Goal: Information Seeking & Learning: Check status

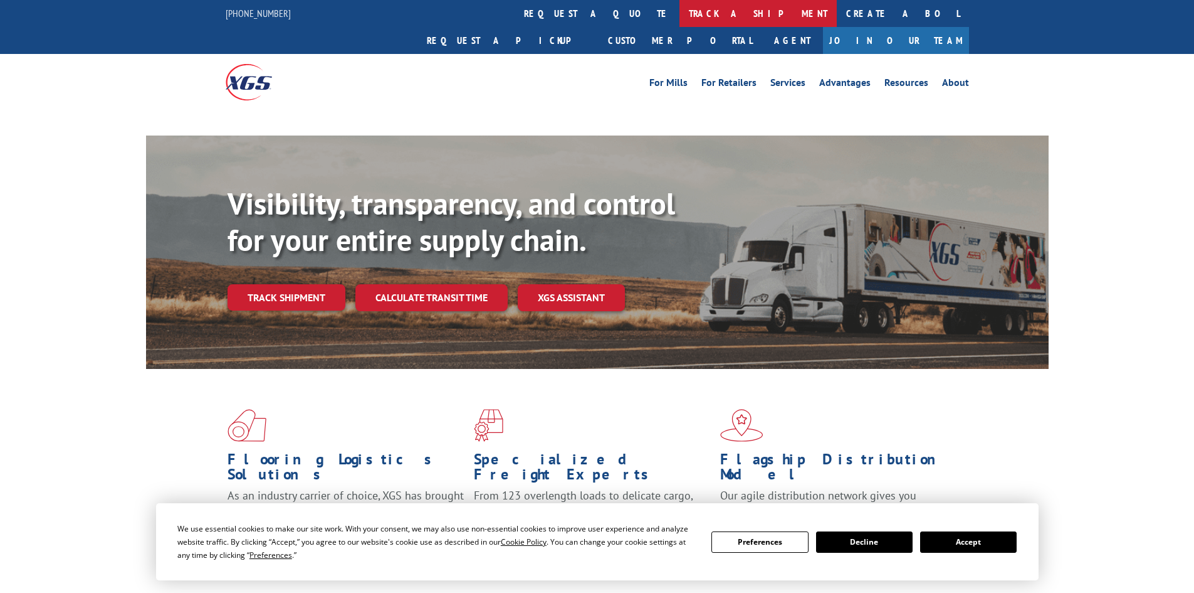
click at [680, 16] on link "track a shipment" at bounding box center [758, 13] width 157 height 27
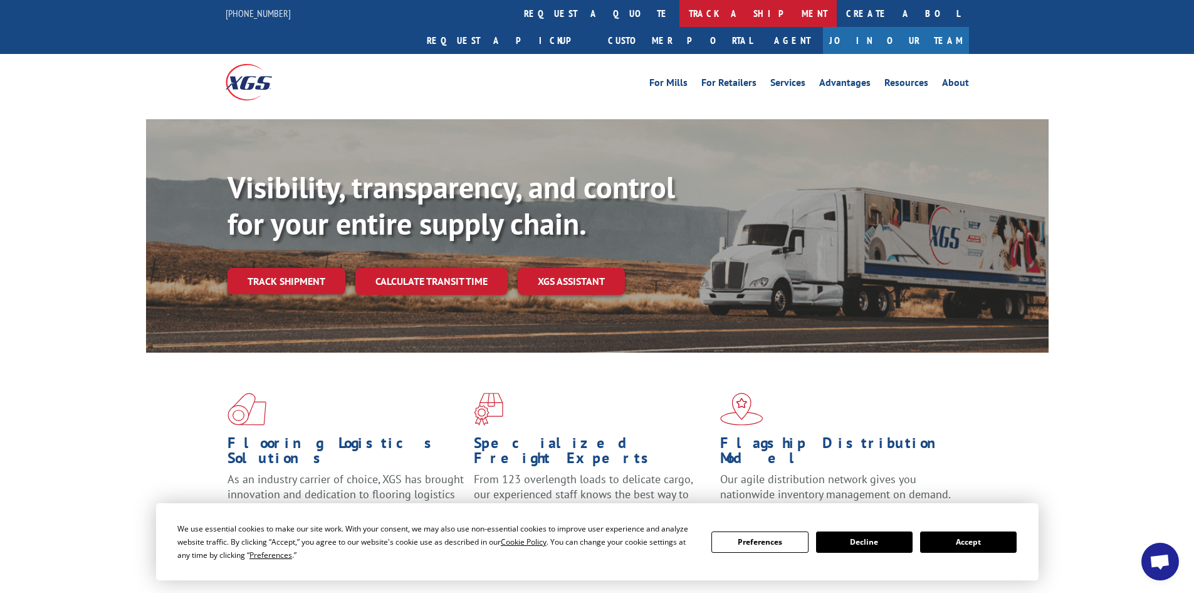
click at [680, 24] on link "track a shipment" at bounding box center [758, 13] width 157 height 27
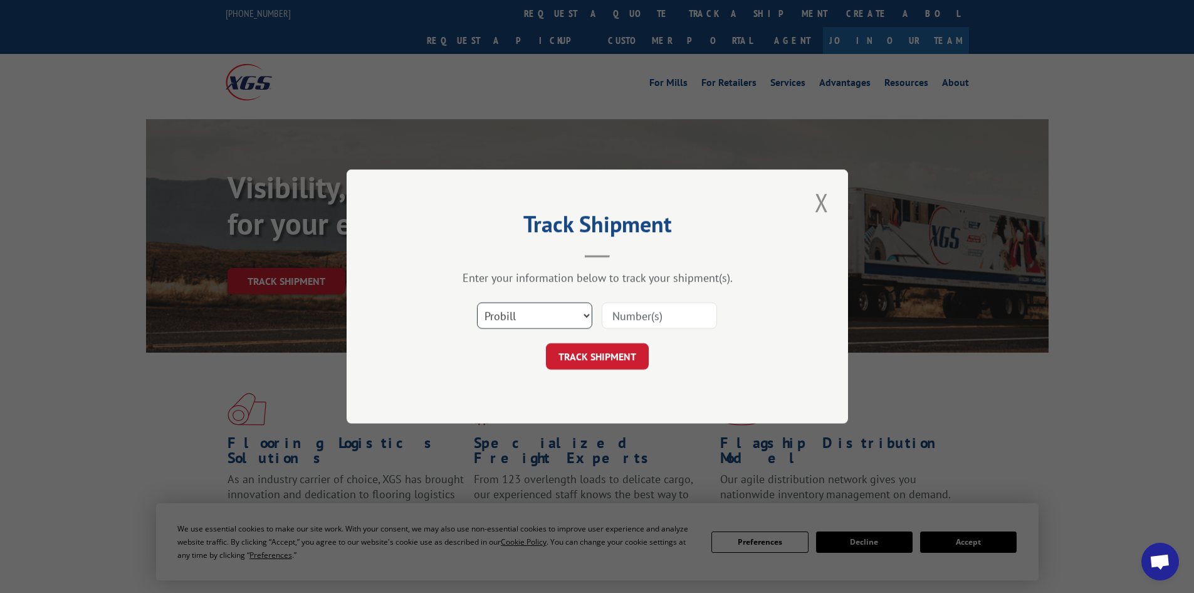
click at [513, 321] on select "Select category... Probill BOL PO" at bounding box center [534, 315] width 115 height 26
select select "bol"
click at [477, 302] on select "Select category... Probill BOL PO" at bounding box center [534, 315] width 115 height 26
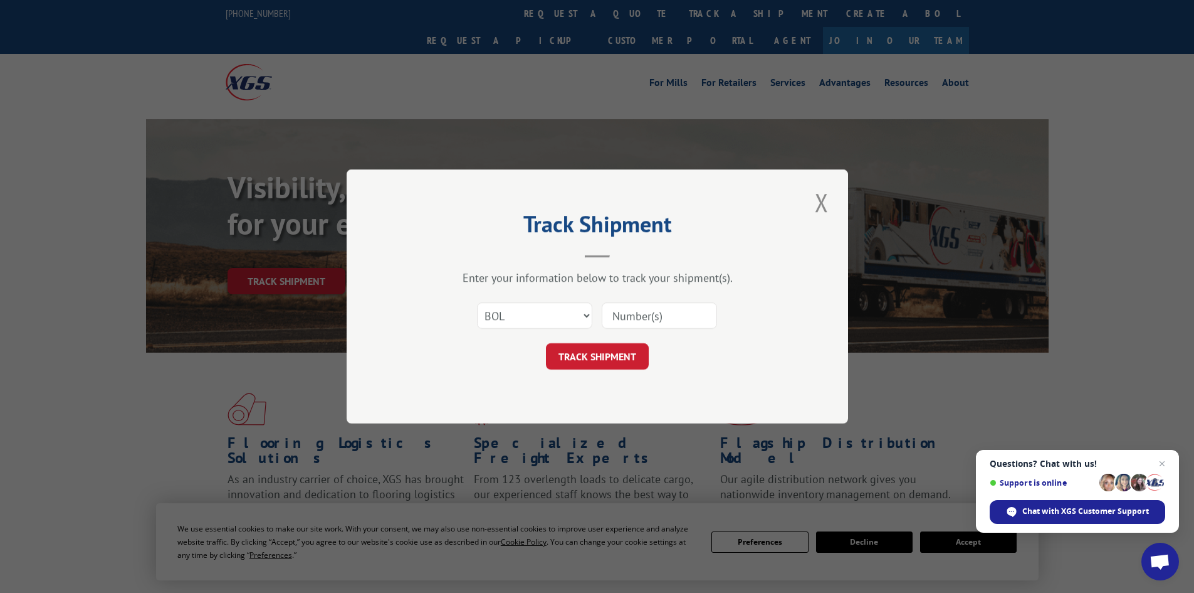
paste input "17308208"
type input "17308208"
click at [616, 351] on button "TRACK SHIPMENT" at bounding box center [597, 356] width 103 height 26
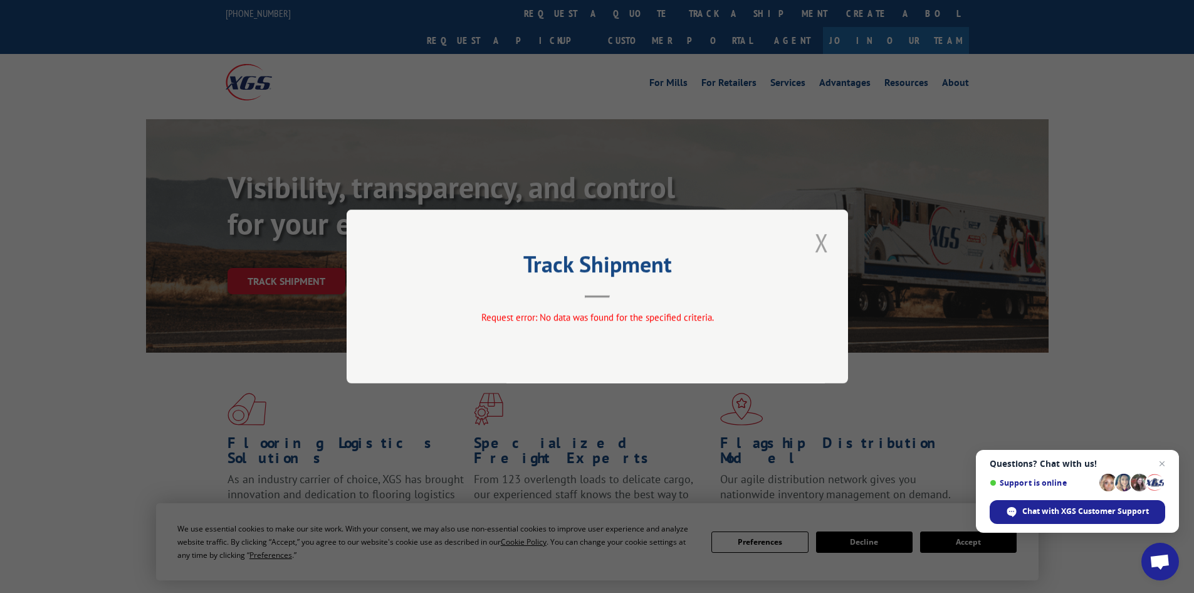
click at [823, 241] on button "Close modal" at bounding box center [821, 242] width 21 height 34
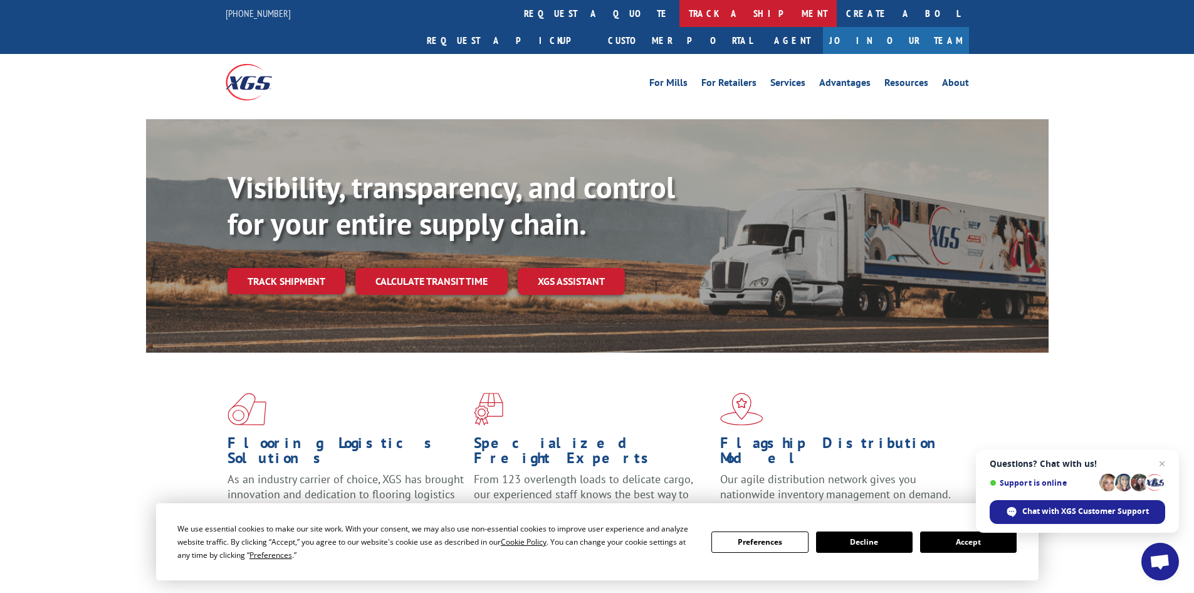
click at [680, 9] on link "track a shipment" at bounding box center [758, 13] width 157 height 27
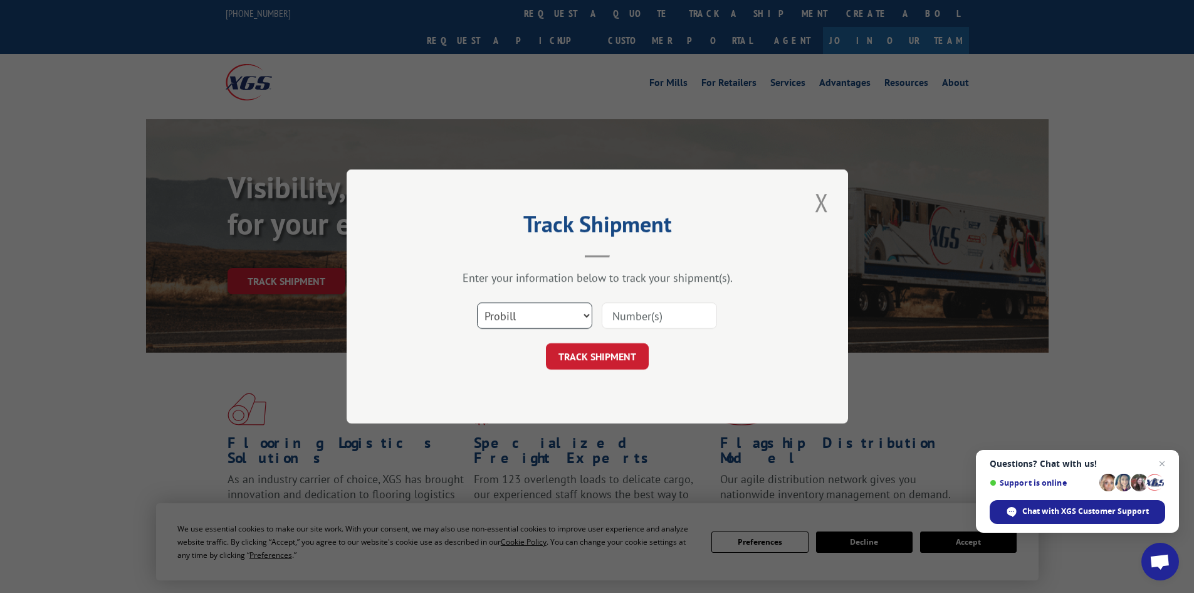
click at [524, 319] on select "Select category... Probill BOL PO" at bounding box center [534, 315] width 115 height 26
select select "bol"
click at [477, 302] on select "Select category... Probill BOL PO" at bounding box center [534, 315] width 115 height 26
paste input "17308208"
type input "17308208"
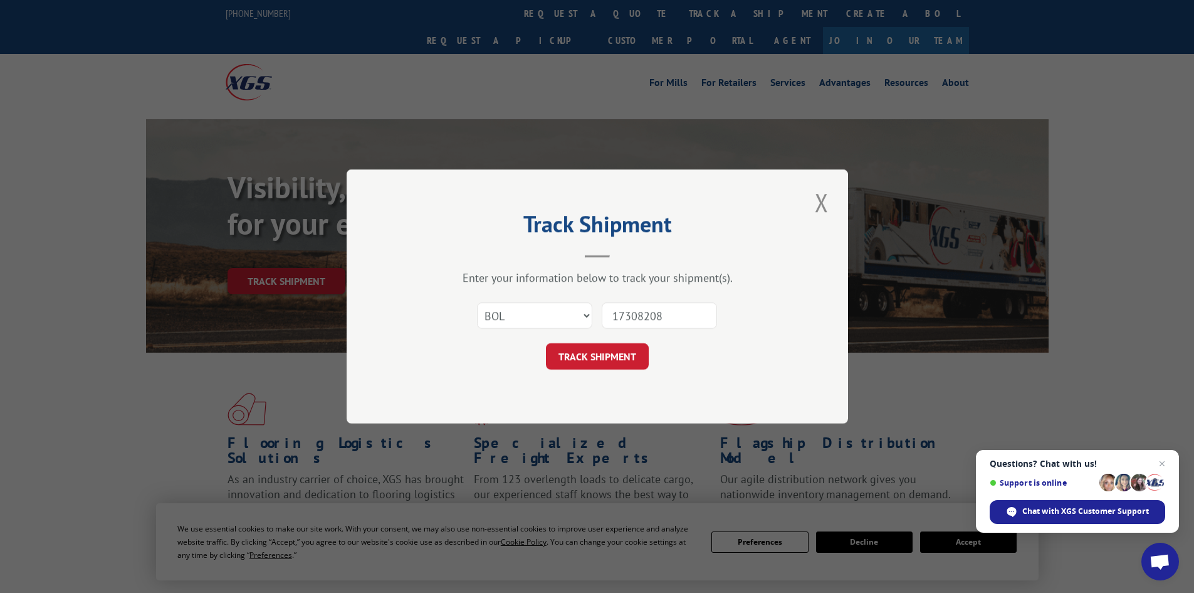
click at [624, 352] on button "TRACK SHIPMENT" at bounding box center [597, 356] width 103 height 26
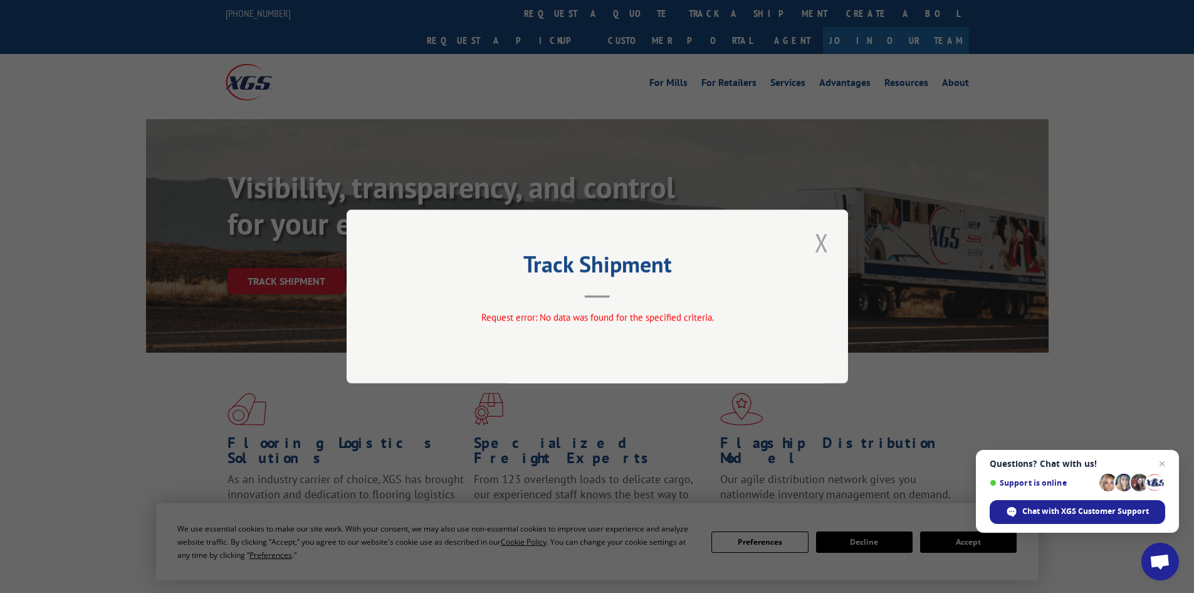
click at [823, 248] on button "Close modal" at bounding box center [821, 242] width 21 height 34
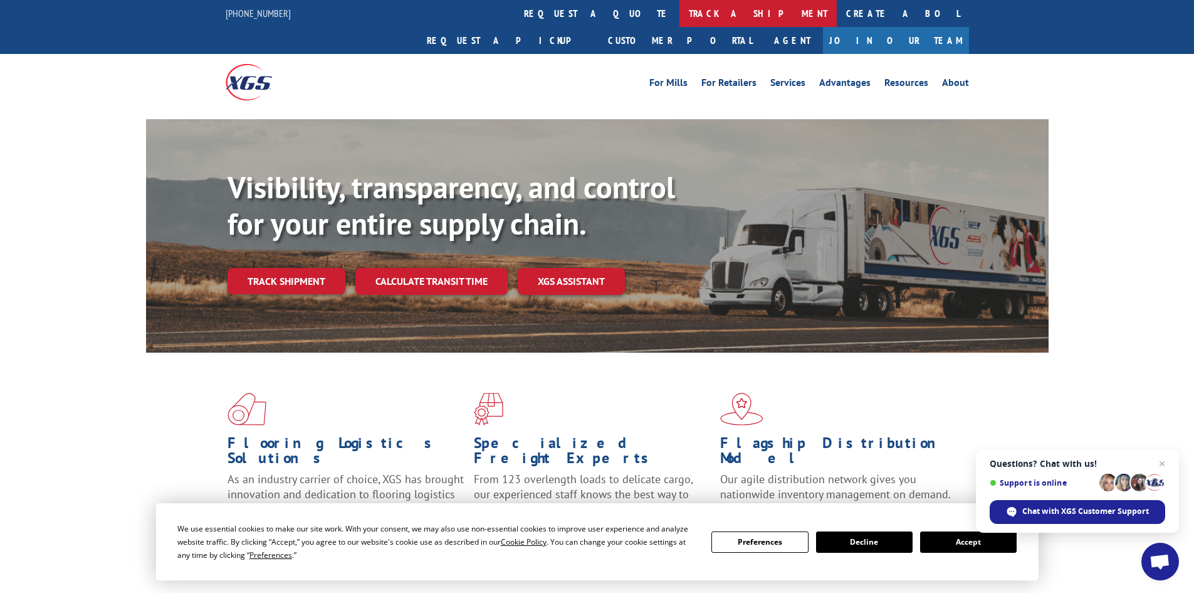
click at [680, 15] on link "track a shipment" at bounding box center [758, 13] width 157 height 27
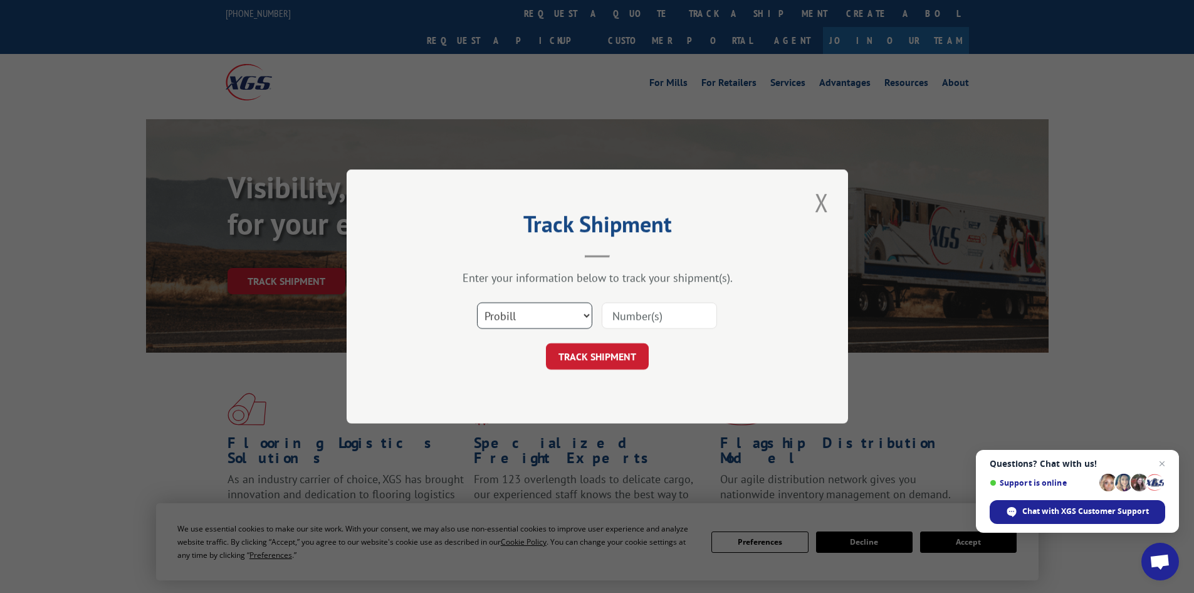
click at [500, 310] on select "Select category... Probill BOL PO" at bounding box center [534, 315] width 115 height 26
select select "po"
click at [477, 302] on select "Select category... Probill BOL PO" at bounding box center [534, 315] width 115 height 26
click at [612, 316] on input at bounding box center [659, 315] width 115 height 26
type input "43516839"
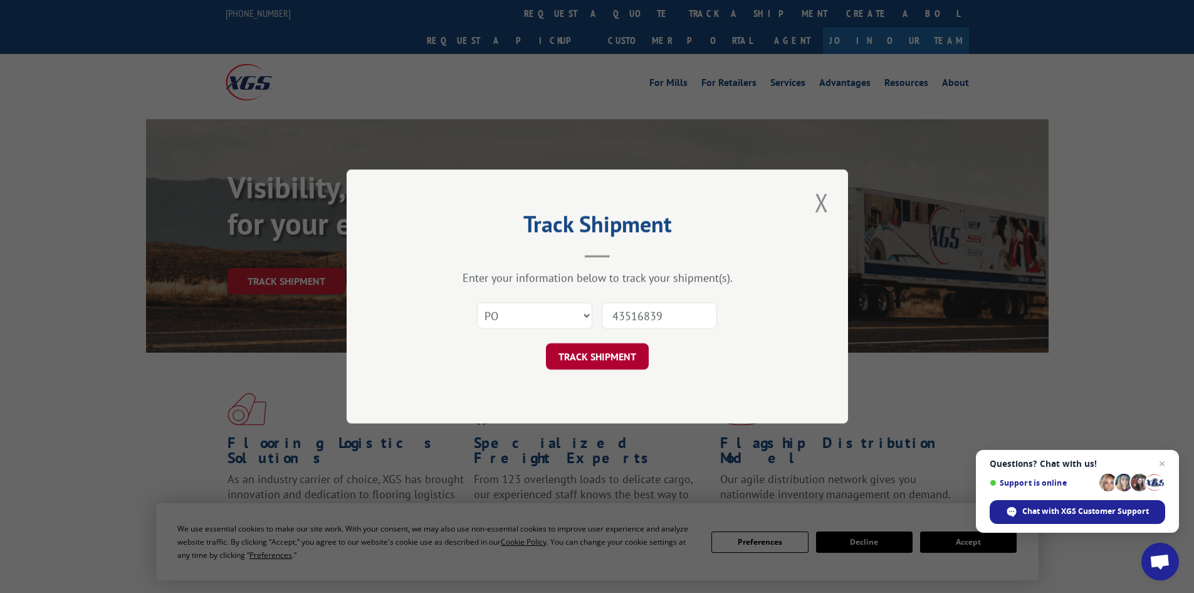
click at [607, 356] on button "TRACK SHIPMENT" at bounding box center [597, 356] width 103 height 26
